Goal: Information Seeking & Learning: Learn about a topic

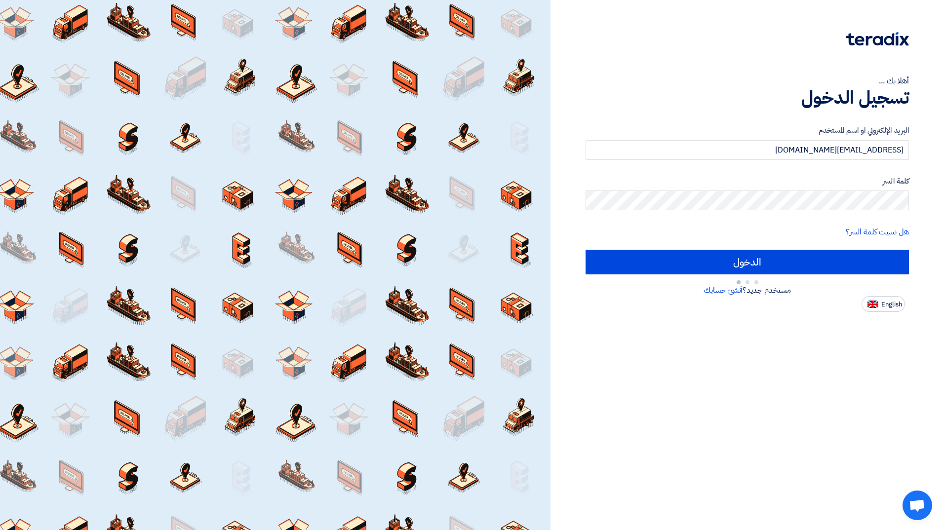
type input "Sign in"
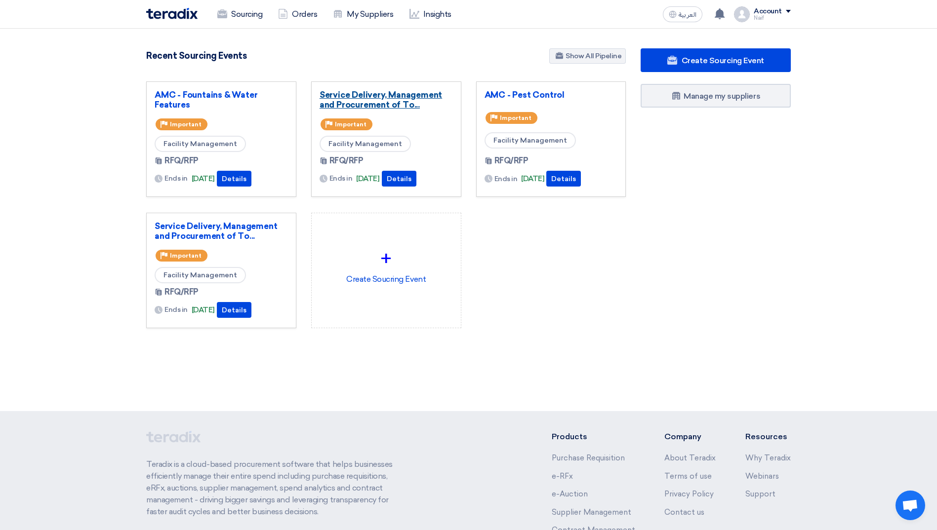
click at [375, 103] on link "Service Delivery, Management and Procurement of To..." at bounding box center [385, 100] width 133 height 20
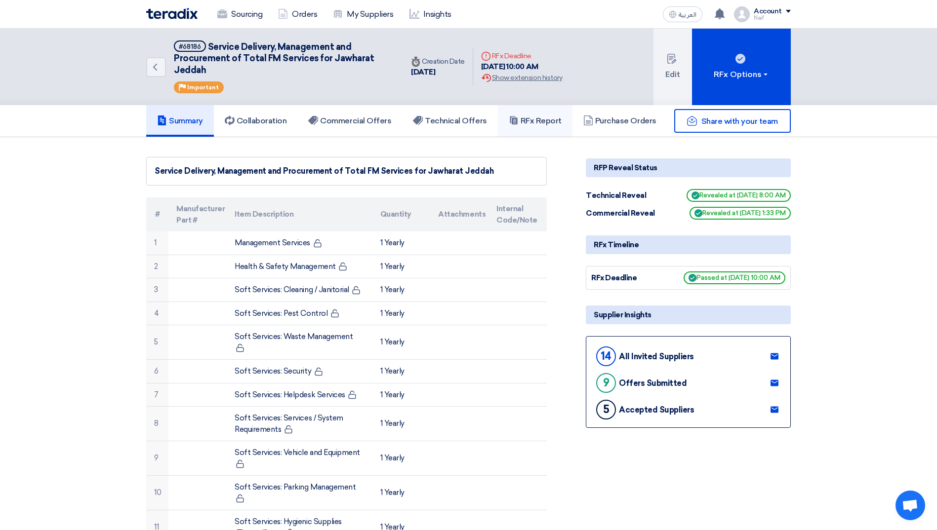
click at [550, 118] on h5 "RFx Report" at bounding box center [535, 121] width 53 height 10
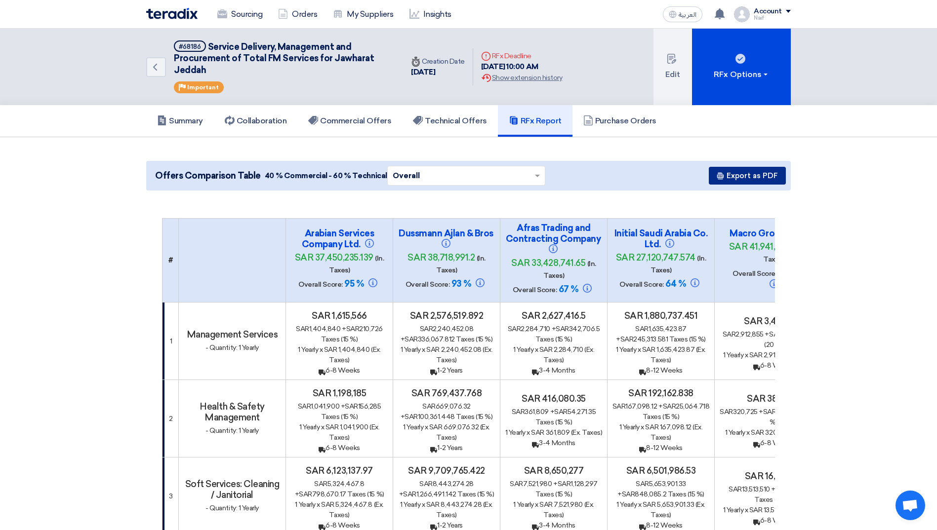
click at [747, 177] on button "Export as PDF" at bounding box center [746, 176] width 77 height 18
click at [743, 174] on button "Export as PDF" at bounding box center [746, 176] width 77 height 18
click at [456, 122] on h5 "Technical Offers" at bounding box center [450, 121] width 74 height 10
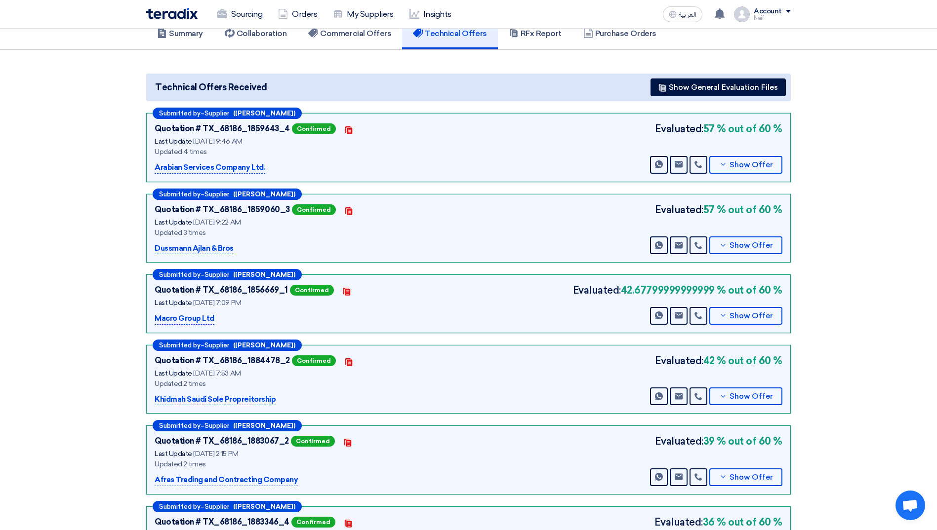
scroll to position [99, 0]
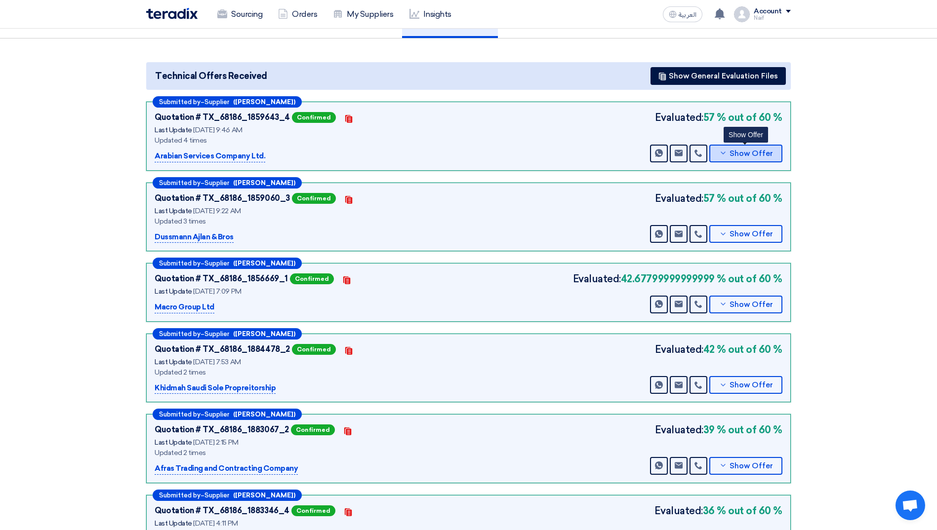
click at [735, 147] on button "Show Offer" at bounding box center [745, 154] width 73 height 18
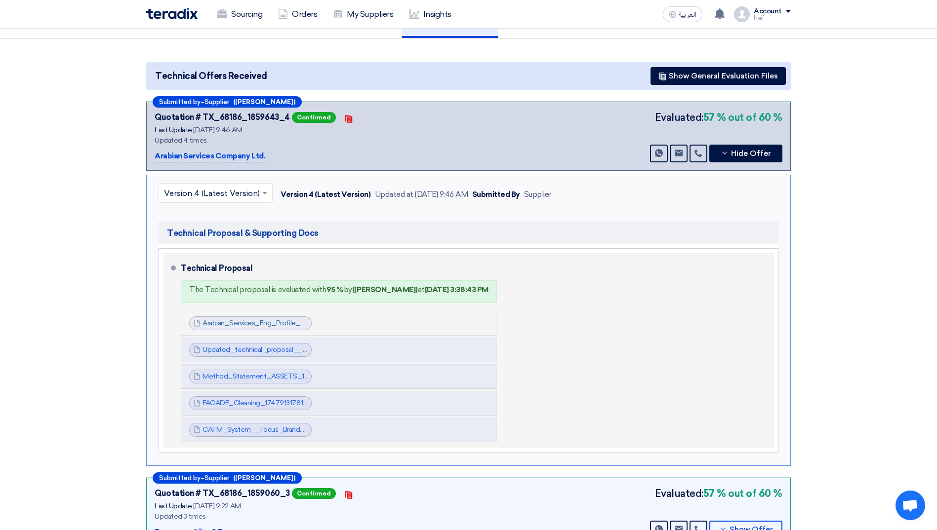
click at [212, 321] on link "Arabian_Services_Eng_Profile___converted_1743946605523.pdf" at bounding box center [305, 323] width 206 height 8
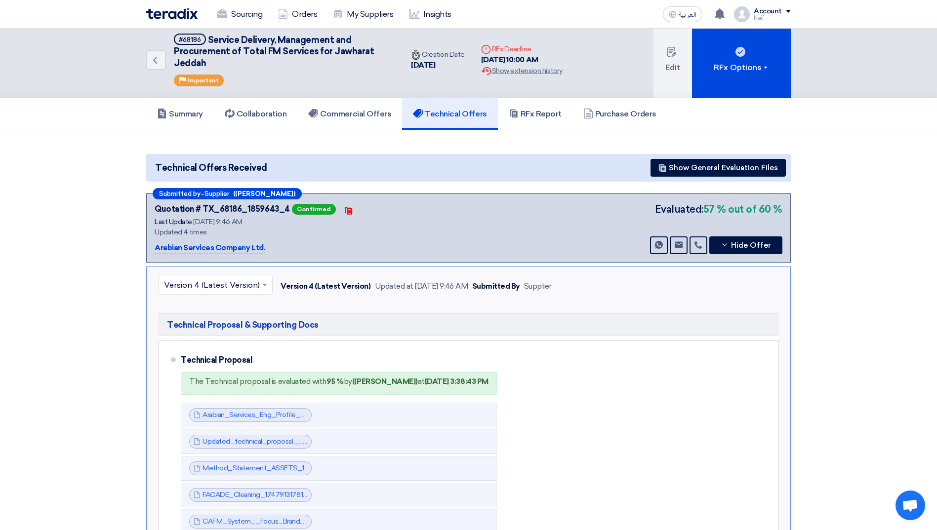
scroll to position [0, 0]
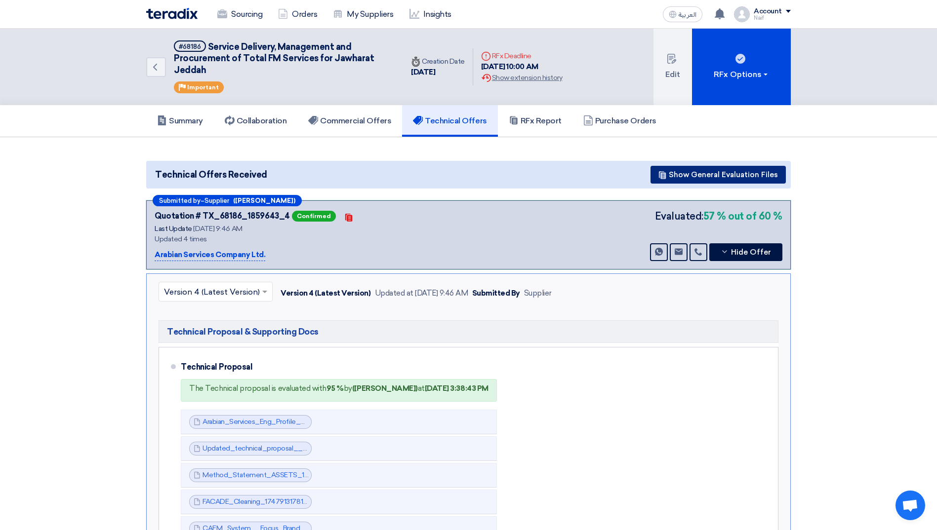
click at [705, 172] on button "Show General Evaluation Files" at bounding box center [717, 175] width 135 height 18
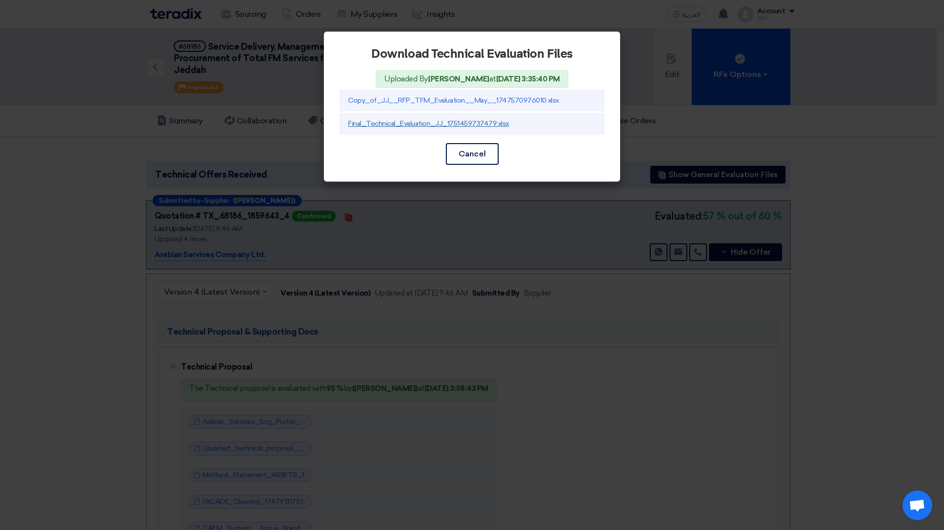
click at [438, 125] on link "Final_Technical_Evaluation_JJ_1751459737479.xlsx" at bounding box center [428, 123] width 161 height 8
click at [394, 127] on link "Final_Technical_Evaluation_JJ_1751459737479.xlsx" at bounding box center [428, 123] width 161 height 8
click at [505, 229] on modal-container "Download Technical Evaluation Files Uploaded By [PERSON_NAME] at [DATE] 3:35:40…" at bounding box center [472, 265] width 944 height 530
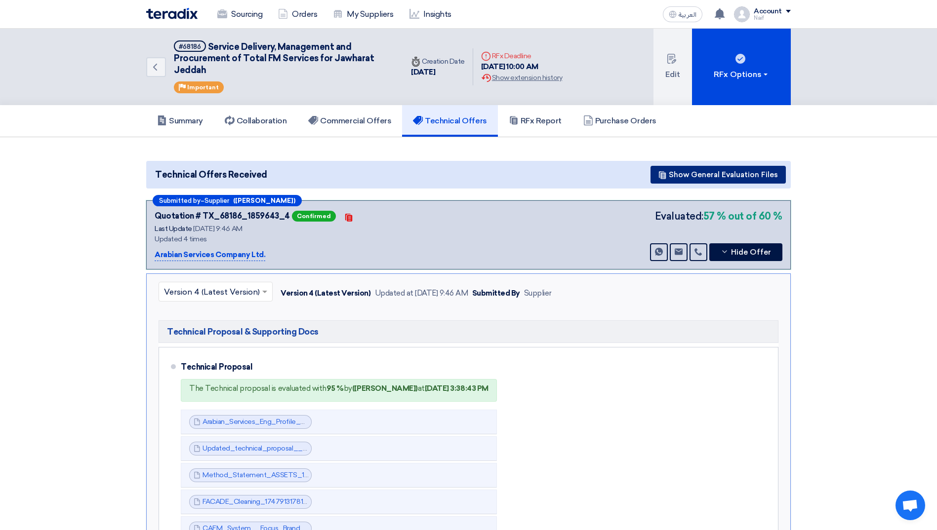
click at [781, 175] on button "Show General Evaluation Files" at bounding box center [717, 175] width 135 height 18
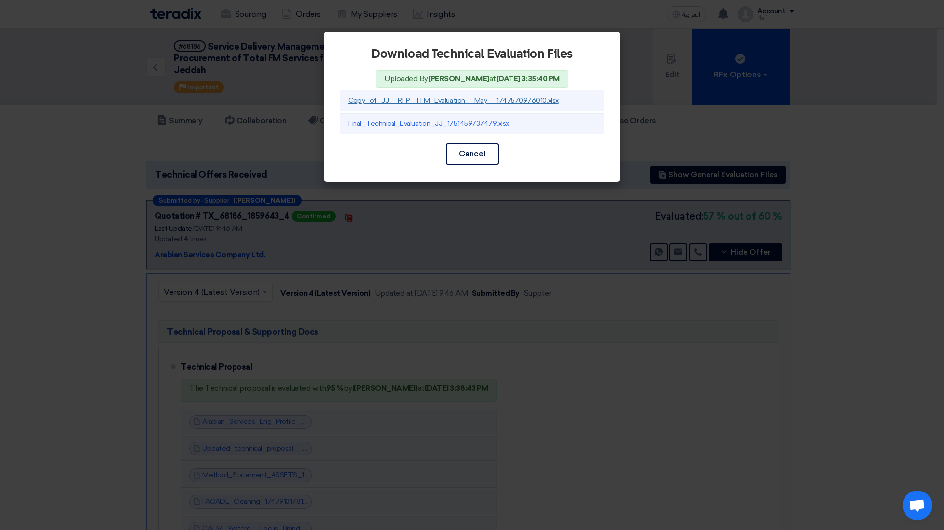
click at [386, 97] on link "Copy_of_JJ__RFP_TFM_Evaluation__May__1747570976010.xlsx" at bounding box center [453, 100] width 211 height 8
click at [863, 234] on modal-container "Download Technical Evaluation Files Uploaded By [PERSON_NAME] at [DATE] 3:35:40…" at bounding box center [472, 265] width 944 height 530
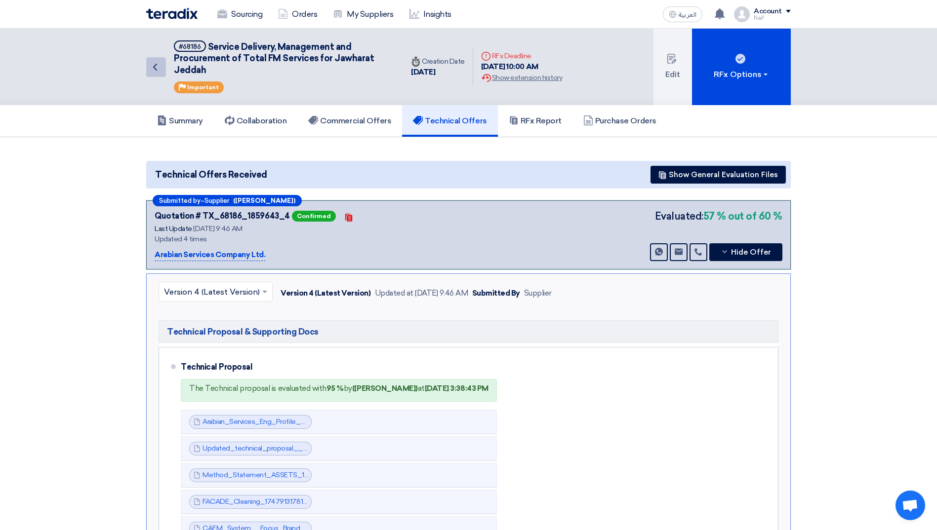
click at [156, 69] on use at bounding box center [155, 67] width 4 height 7
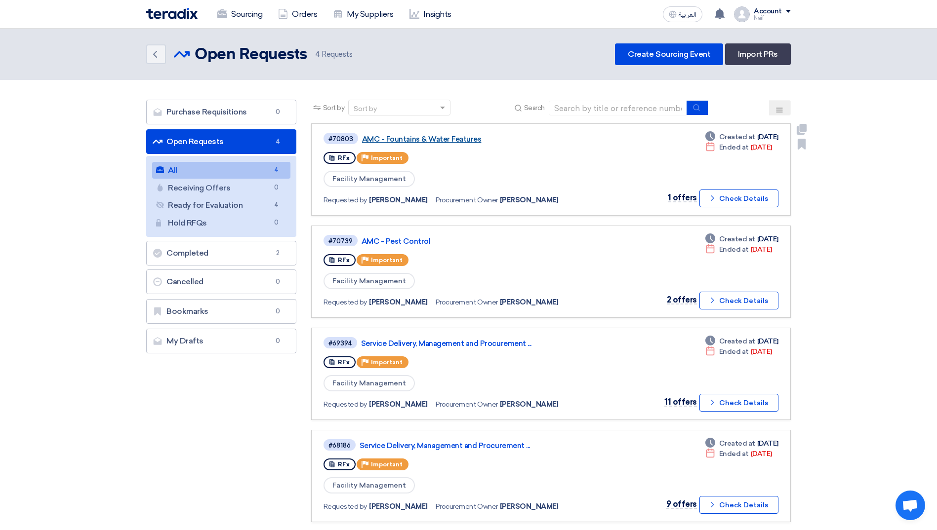
click at [460, 137] on link "AMC - Fountains & Water Features" at bounding box center [485, 139] width 247 height 9
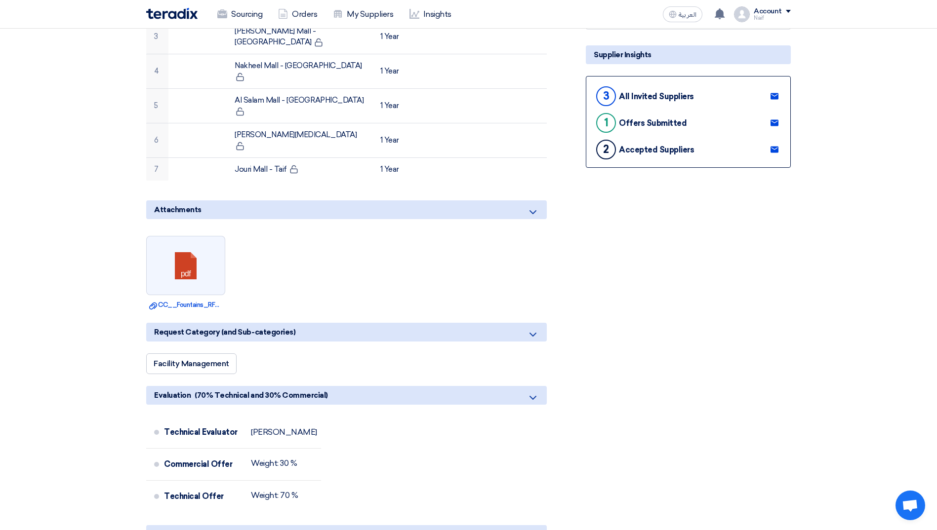
scroll to position [444, 0]
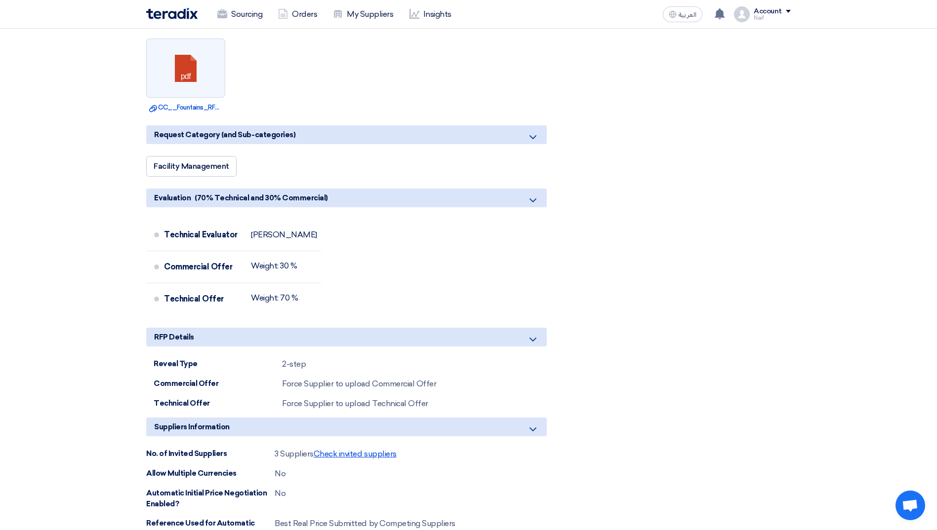
click at [354, 449] on span "Check invited suppliers" at bounding box center [354, 453] width 83 height 9
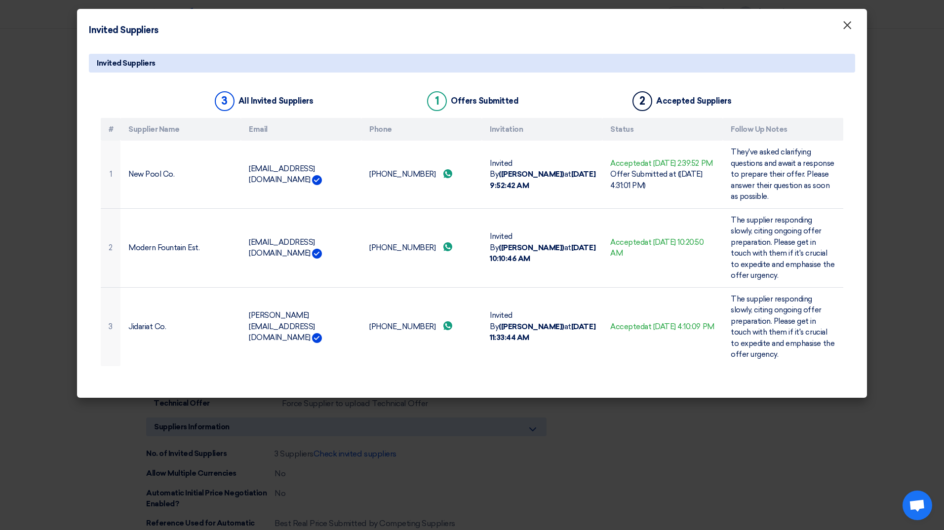
click at [853, 30] on button "×" at bounding box center [847, 26] width 26 height 20
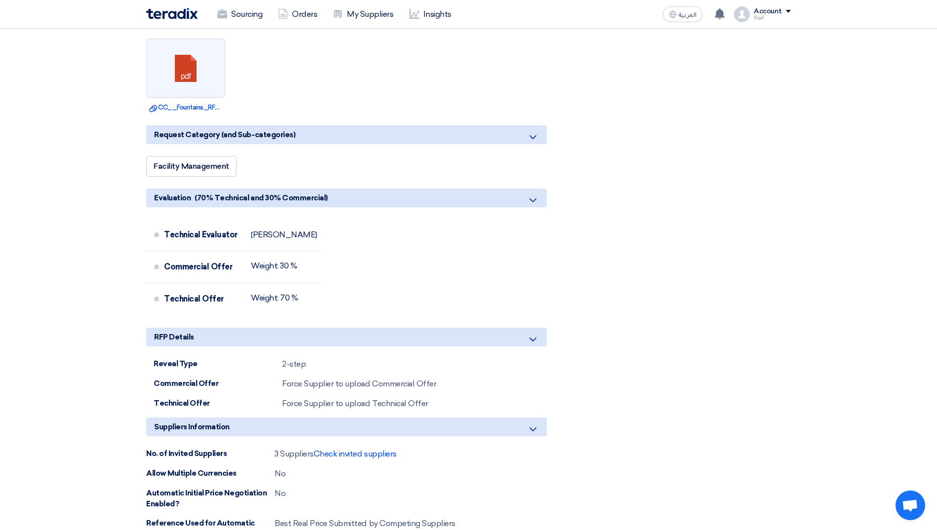
click at [30, 177] on section "AMC - Fountains & Water Features # Manufacturer Part # Item Description Quantit…" at bounding box center [468, 374] width 937 height 1409
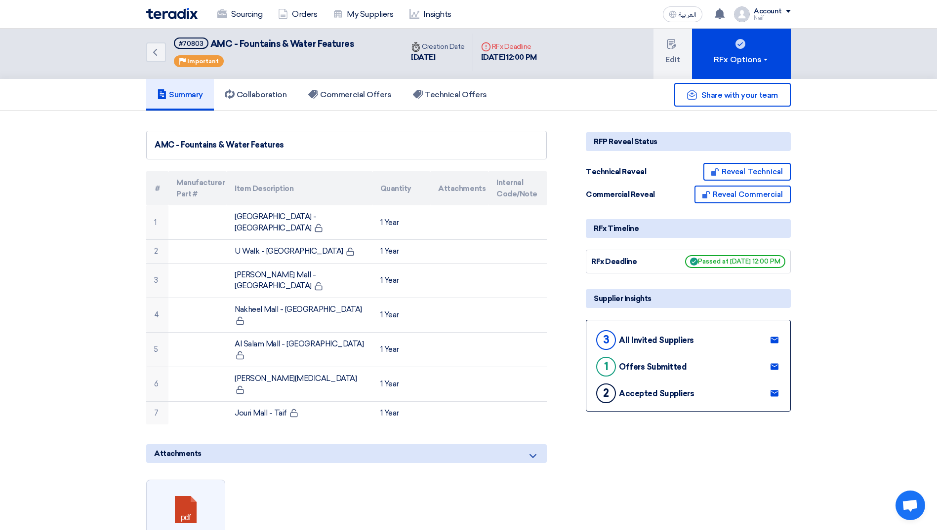
scroll to position [0, 0]
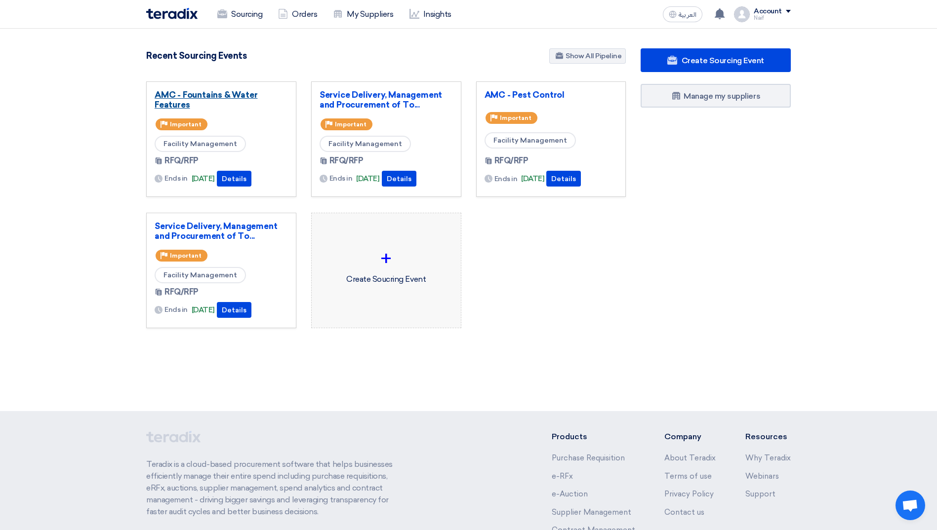
click at [215, 99] on link "AMC - Fountains & Water Features" at bounding box center [221, 100] width 133 height 20
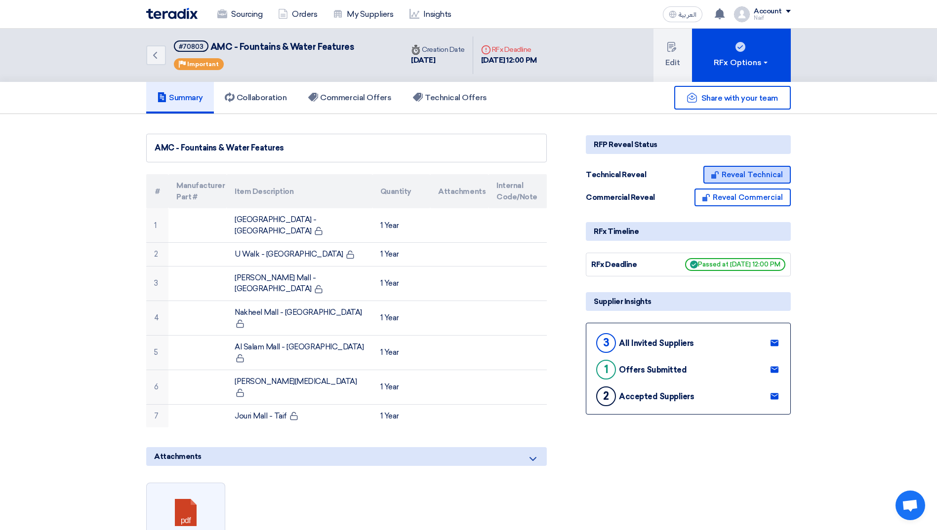
click at [744, 167] on button "Reveal Technical" at bounding box center [746, 175] width 87 height 18
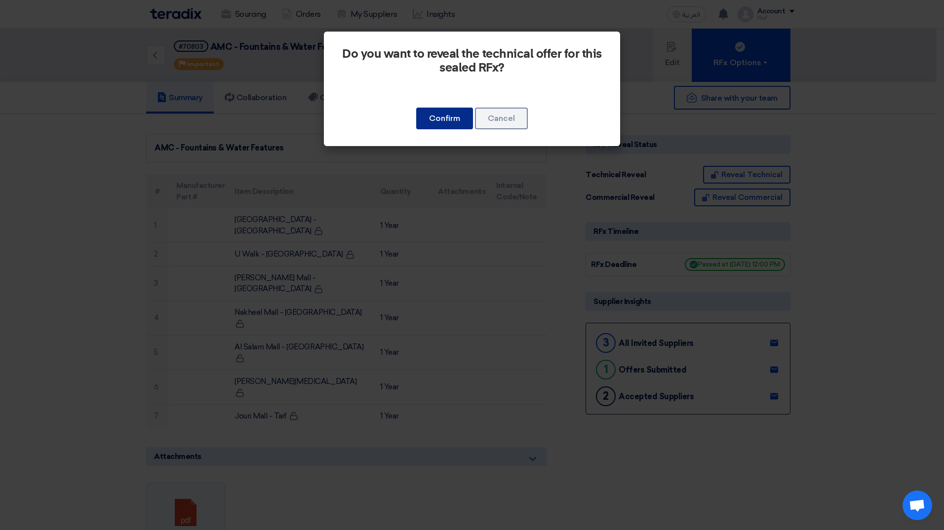
click at [441, 127] on button "Confirm" at bounding box center [444, 119] width 57 height 22
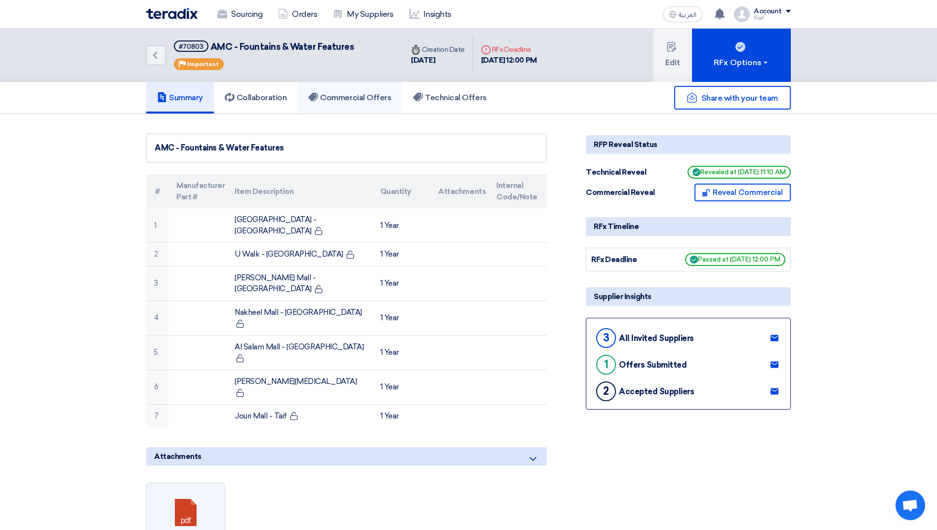
click at [371, 99] on h5 "Commercial Offers" at bounding box center [349, 98] width 83 height 10
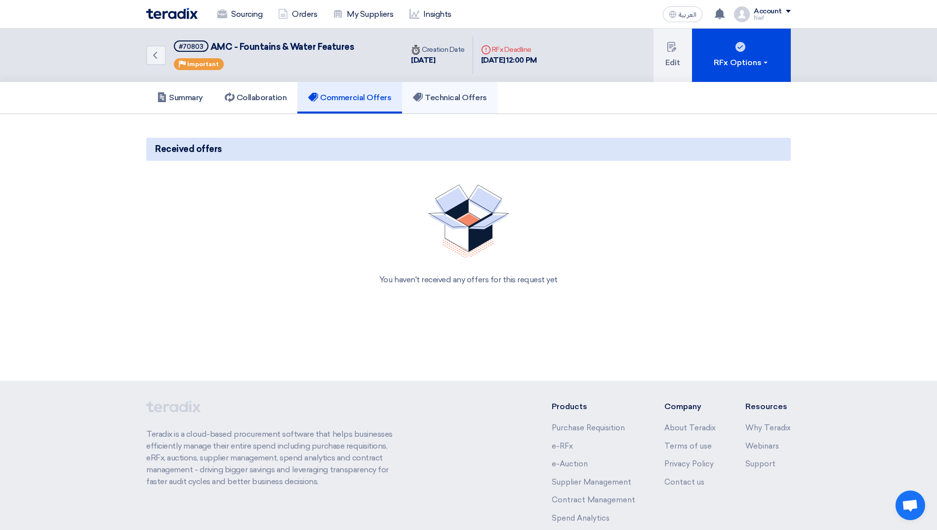
click at [433, 100] on h5 "Technical Offers" at bounding box center [450, 98] width 74 height 10
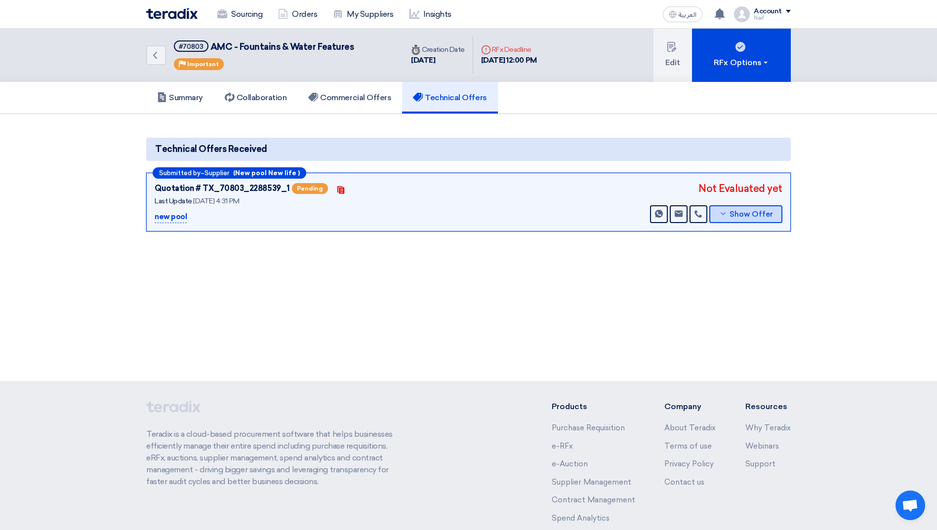
click at [742, 221] on button "Show Offer" at bounding box center [745, 214] width 73 height 18
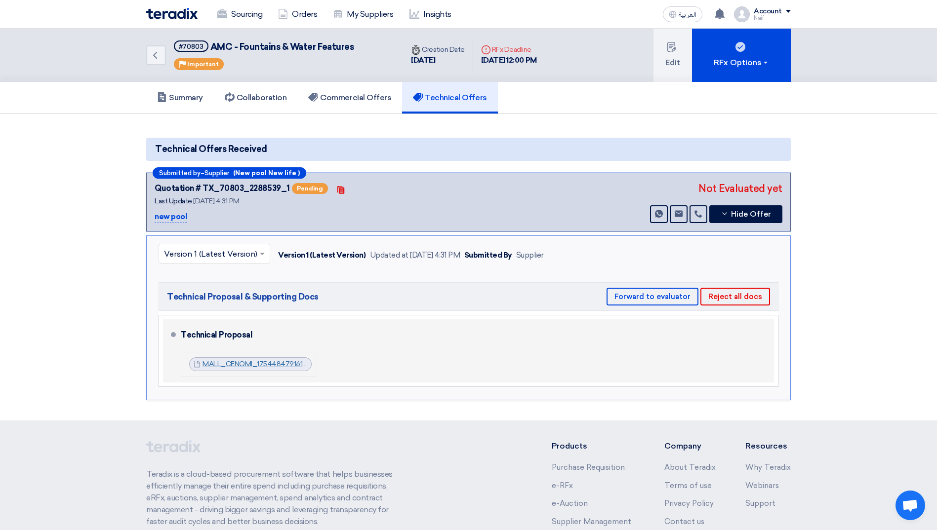
click at [271, 366] on link "MALL_CENOMI_1754484791618.pdf" at bounding box center [260, 364] width 117 height 8
